Goal: Information Seeking & Learning: Learn about a topic

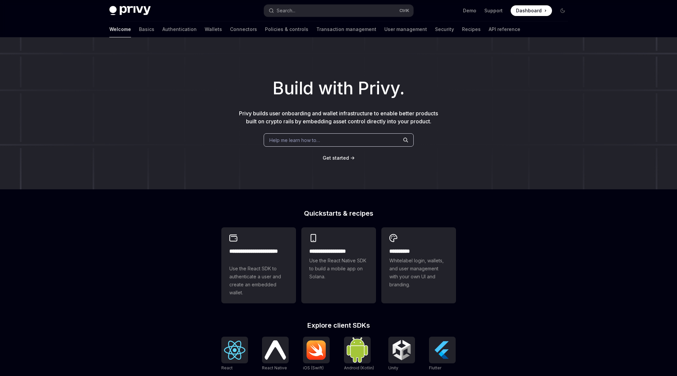
scroll to position [167, 0]
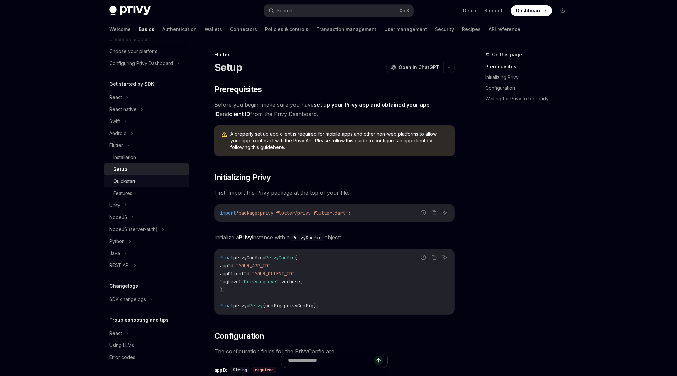
scroll to position [39, 0]
click at [138, 299] on div "SDK changelogs" at bounding box center [127, 299] width 37 height 8
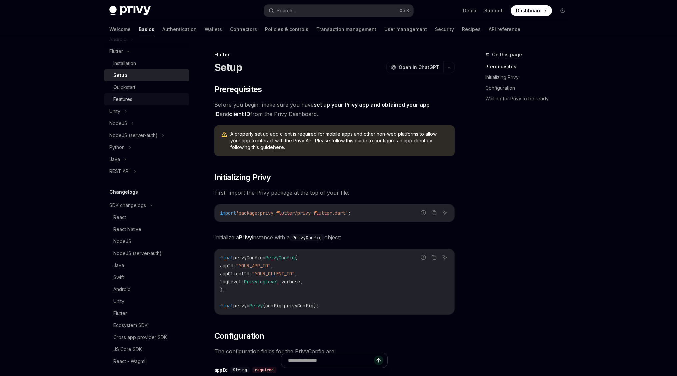
scroll to position [133, 0]
click at [132, 309] on div "Flutter" at bounding box center [149, 312] width 72 height 8
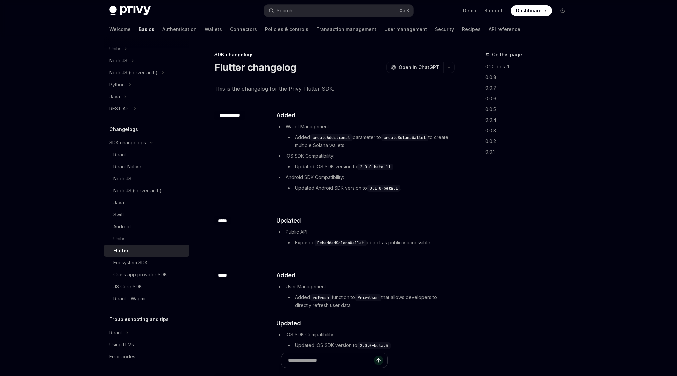
click at [141, 11] on img at bounding box center [129, 10] width 41 height 9
type textarea "*"
